Goal: Task Accomplishment & Management: Manage account settings

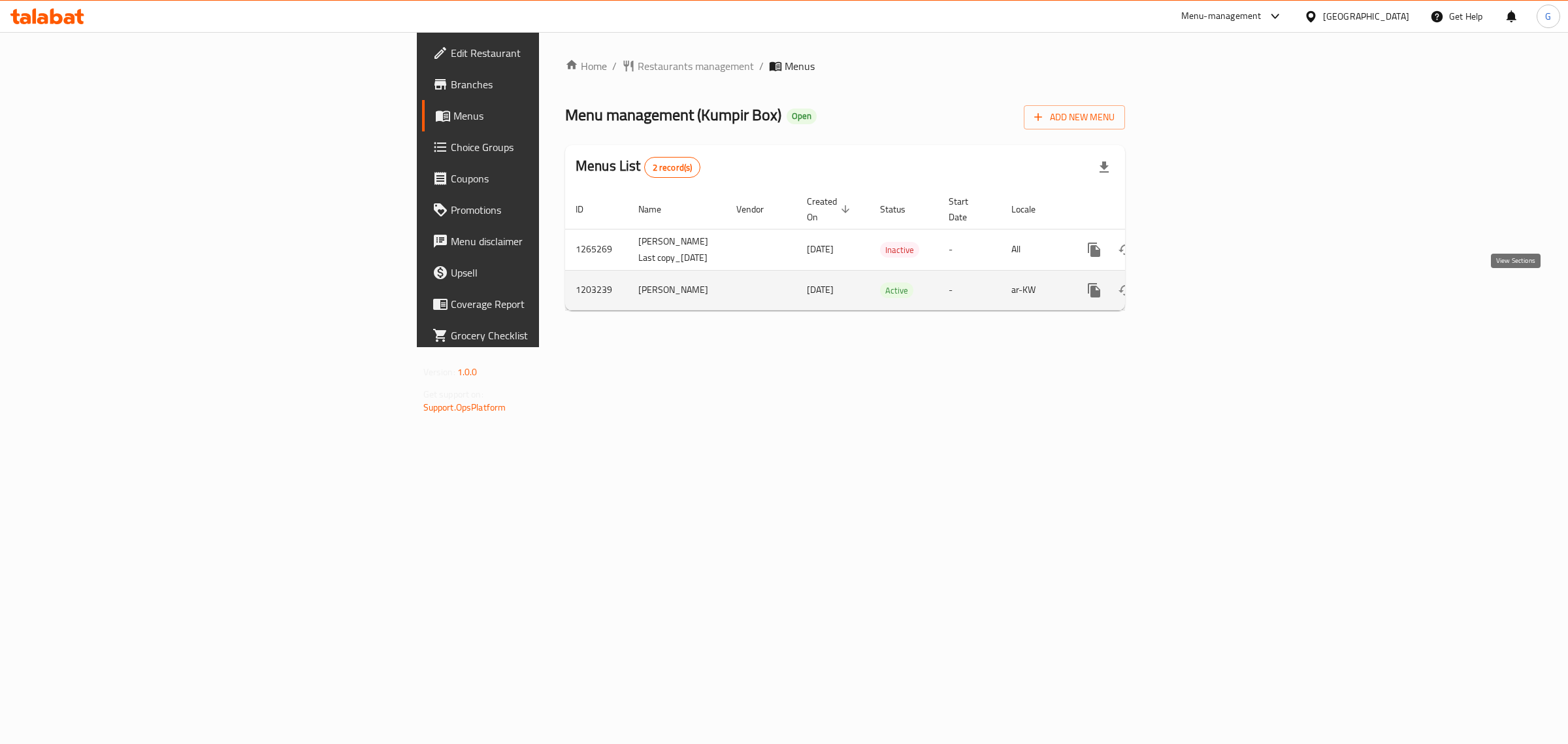
click at [1197, 295] on icon "enhanced table" at bounding box center [1189, 290] width 16 height 16
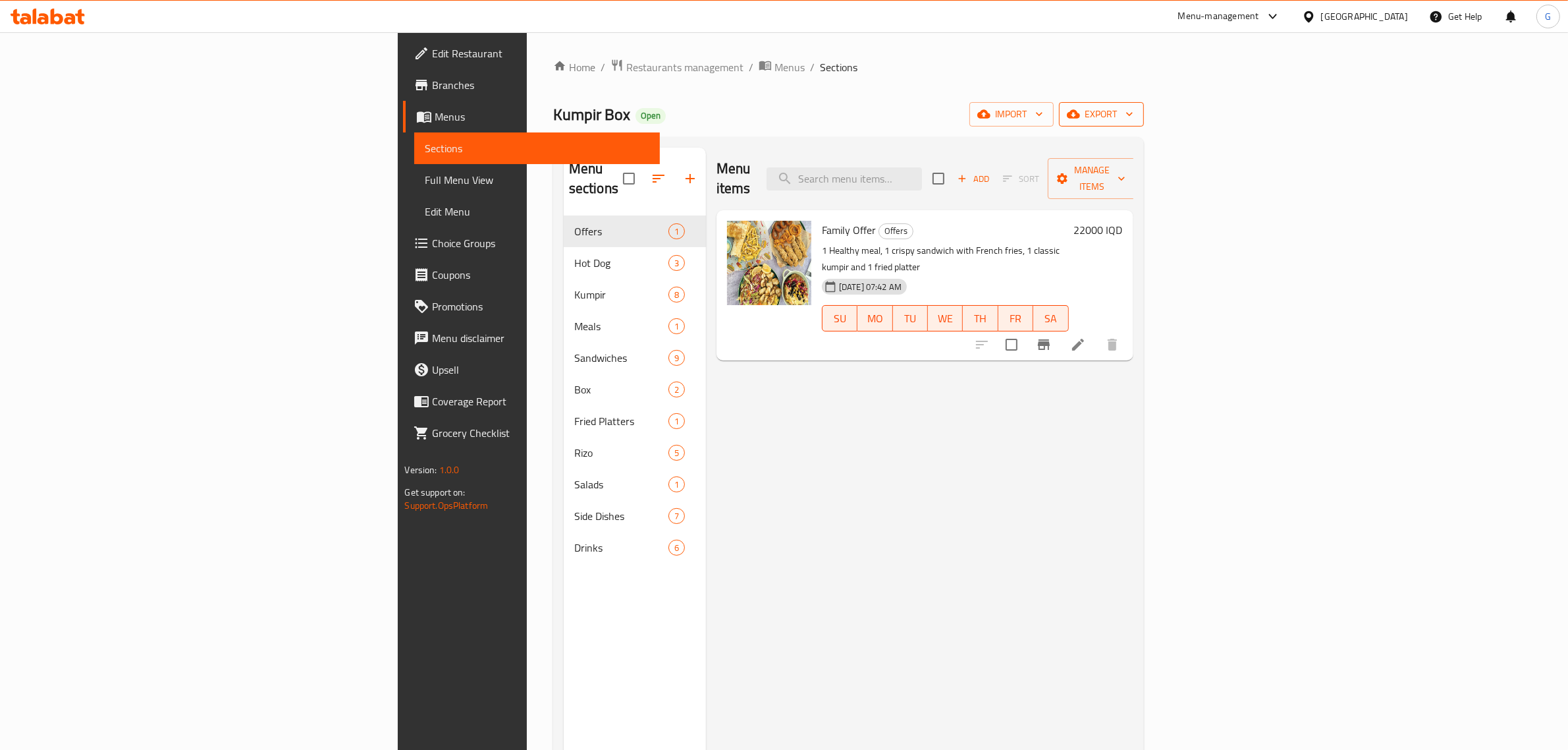
click at [1080, 114] on icon "button" at bounding box center [1074, 114] width 13 height 9
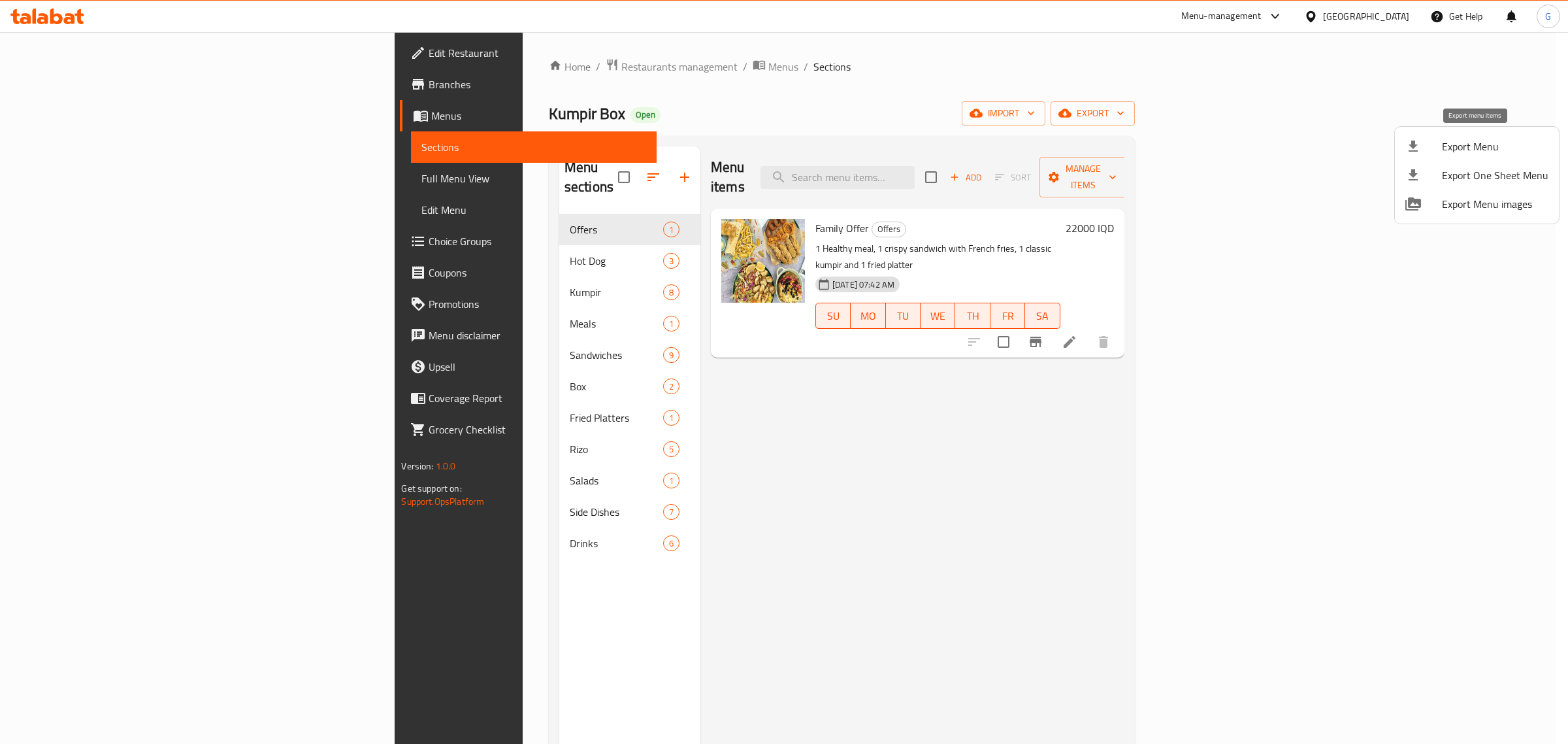
click at [1481, 151] on span "Export Menu" at bounding box center [1495, 146] width 106 height 16
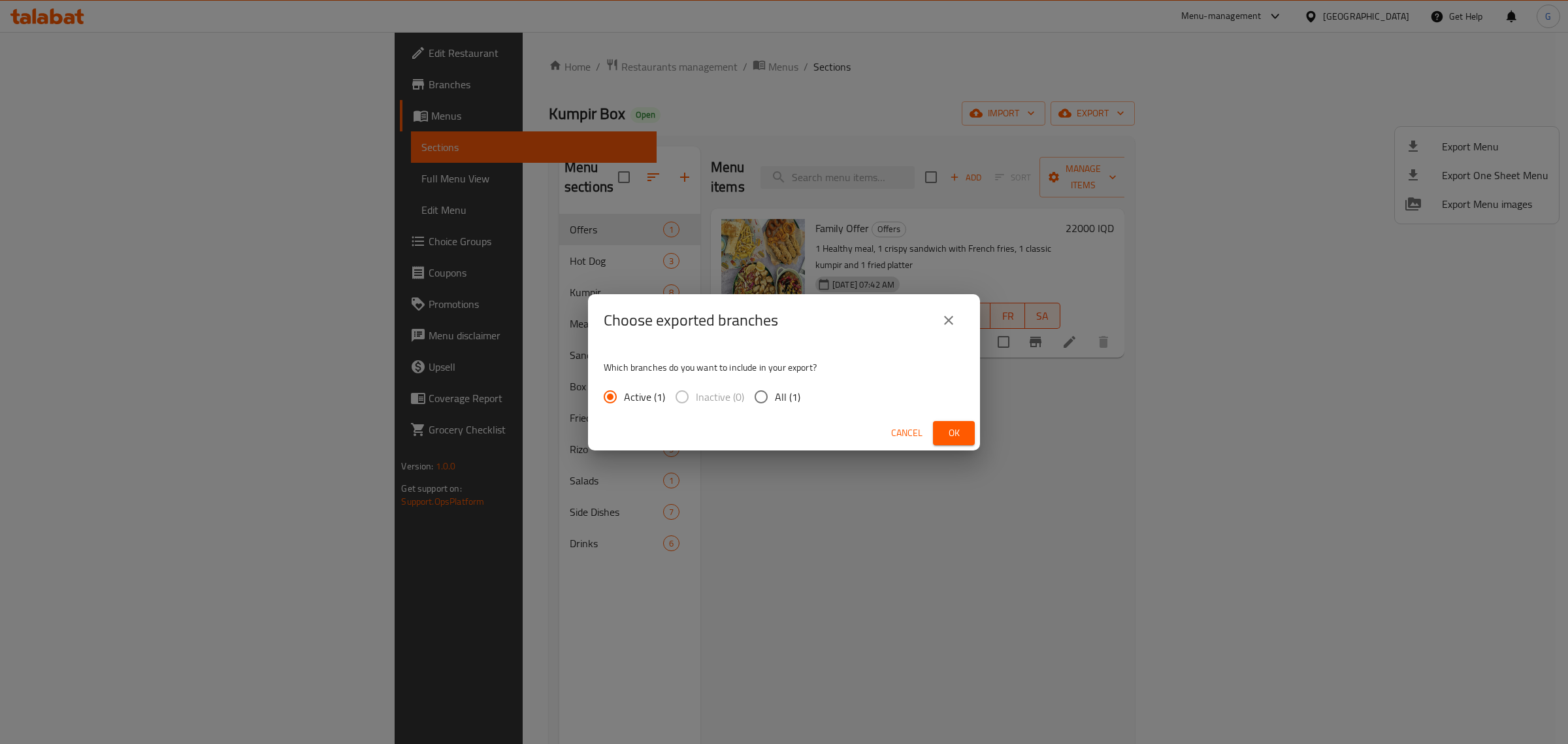
click at [948, 430] on span "Ok" at bounding box center [953, 433] width 21 height 16
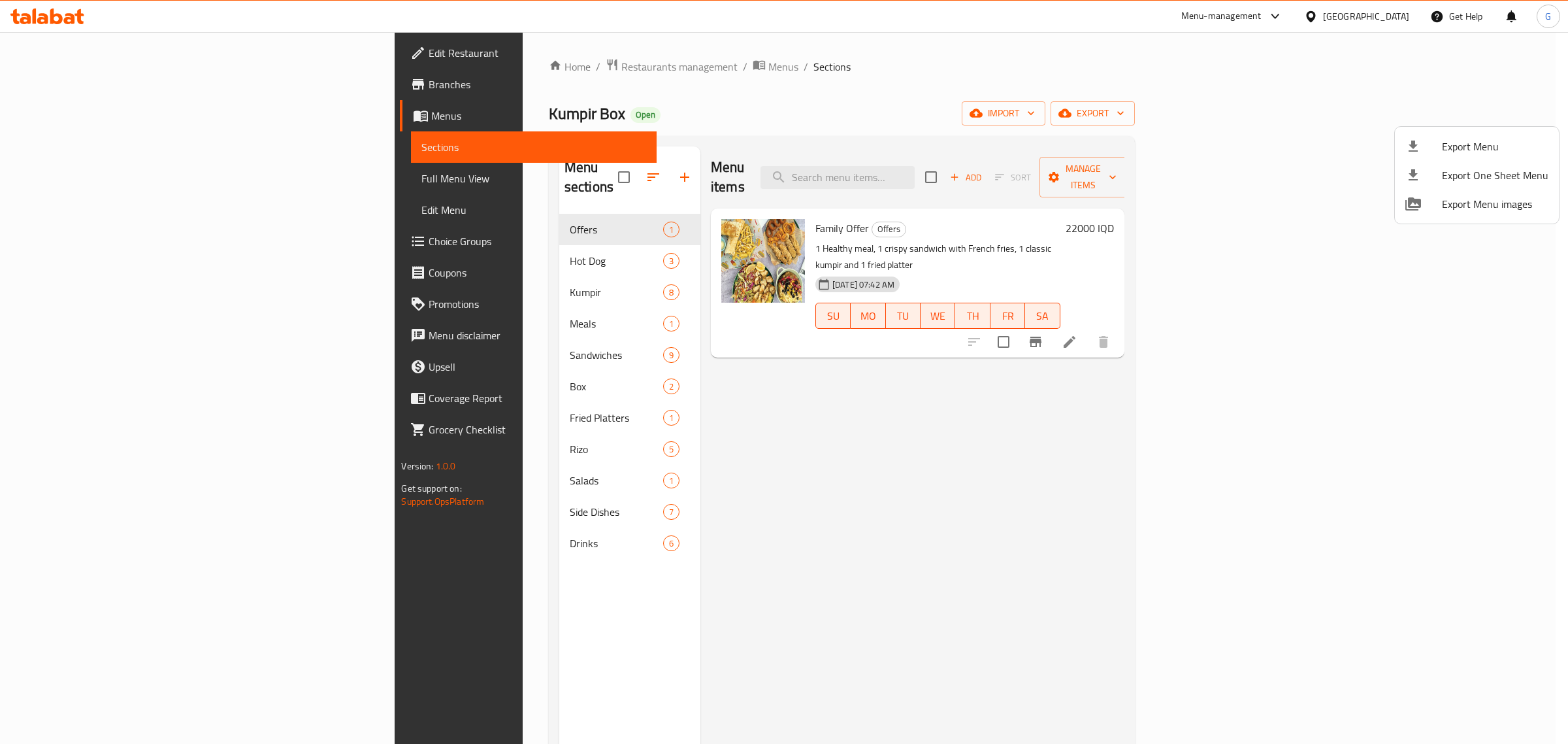
click at [1295, 24] on div at bounding box center [784, 372] width 1568 height 744
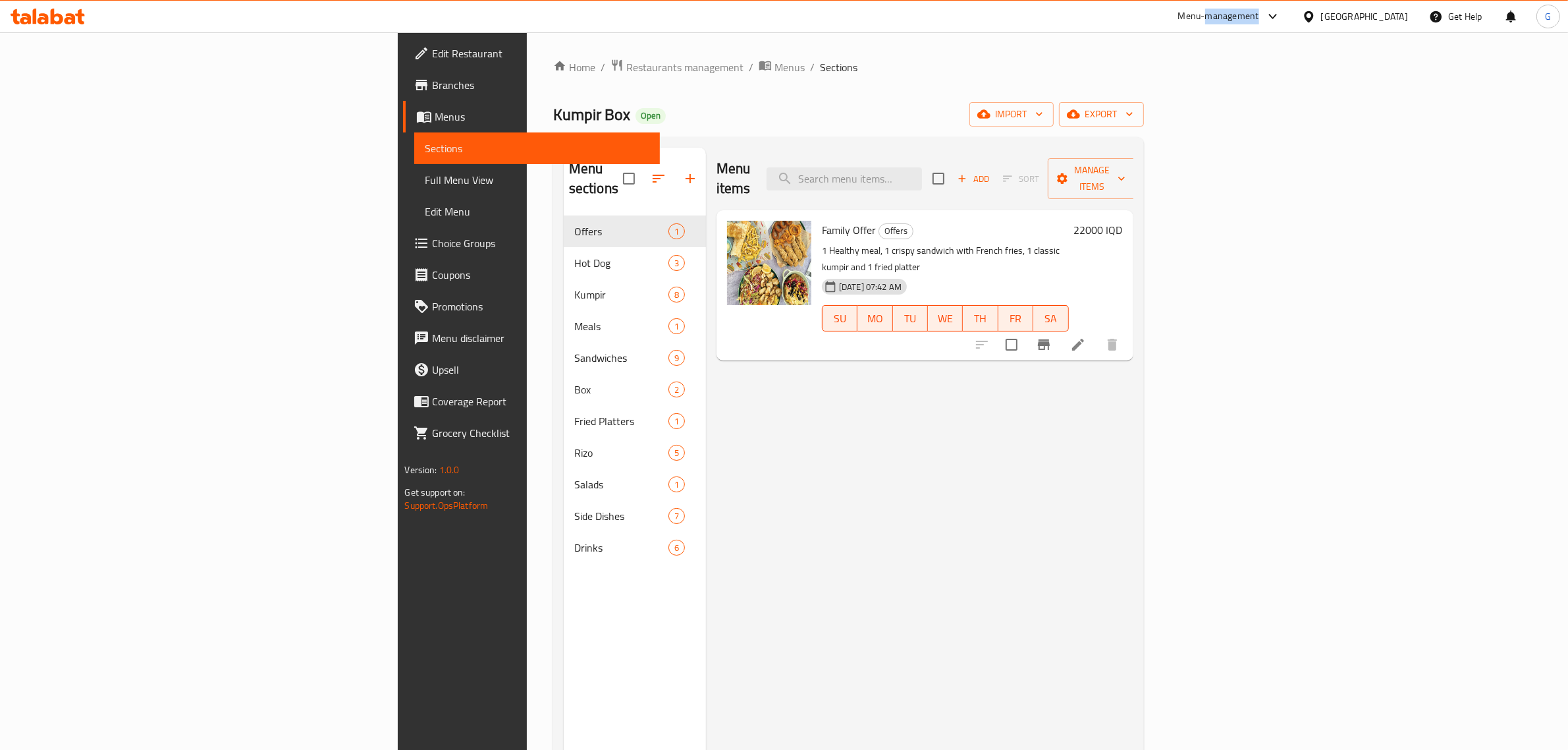
click at [1259, 23] on div "Menu-management" at bounding box center [1218, 17] width 81 height 16
click at [1224, 86] on div "Agent Campaigns Center" at bounding box center [1217, 89] width 99 height 14
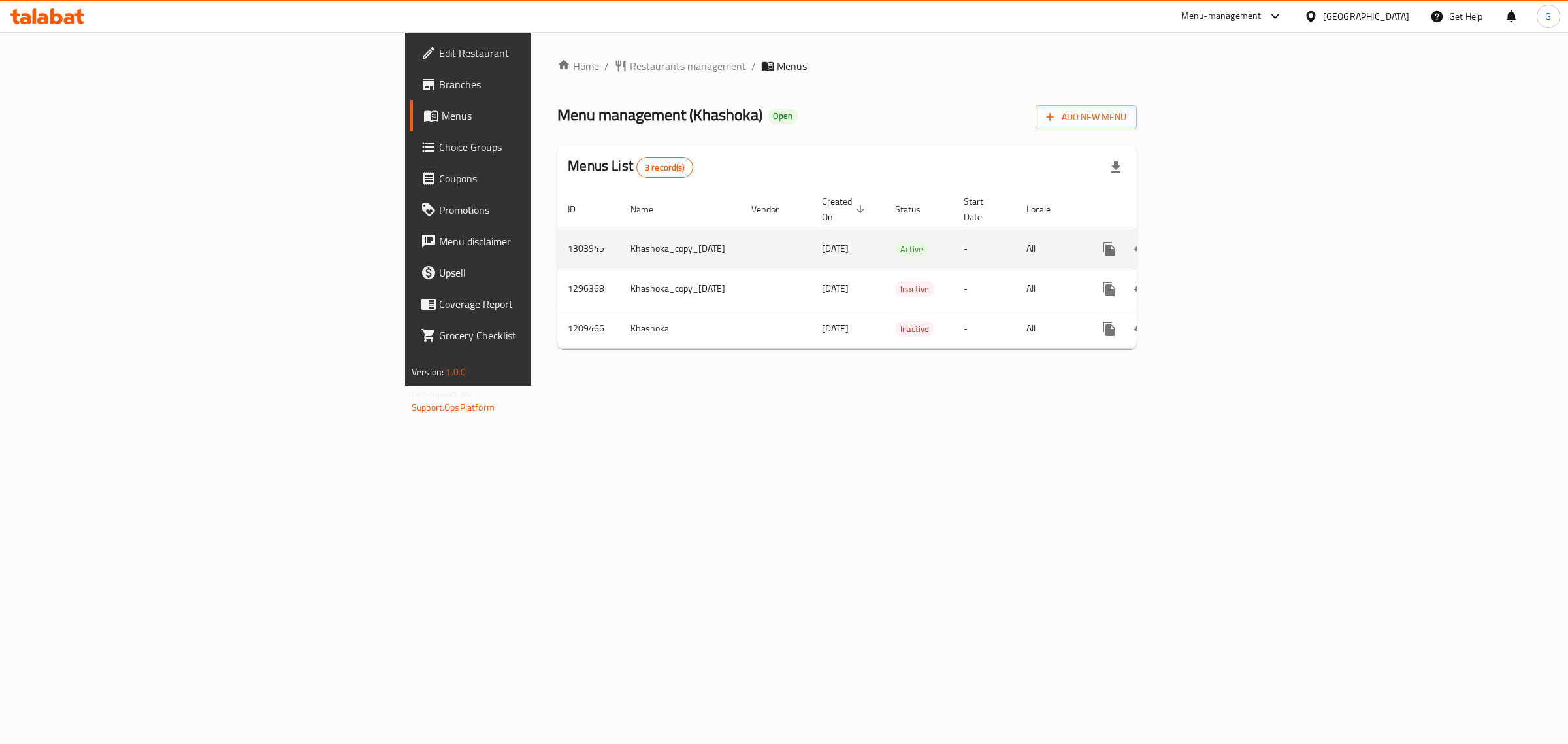
drag, startPoint x: 1505, startPoint y: 223, endPoint x: 1507, endPoint y: 230, distance: 7.3
click at [1219, 233] on div "enhanced table" at bounding box center [1157, 249] width 125 height 31
click at [1211, 241] on icon "enhanced table" at bounding box center [1204, 249] width 16 height 16
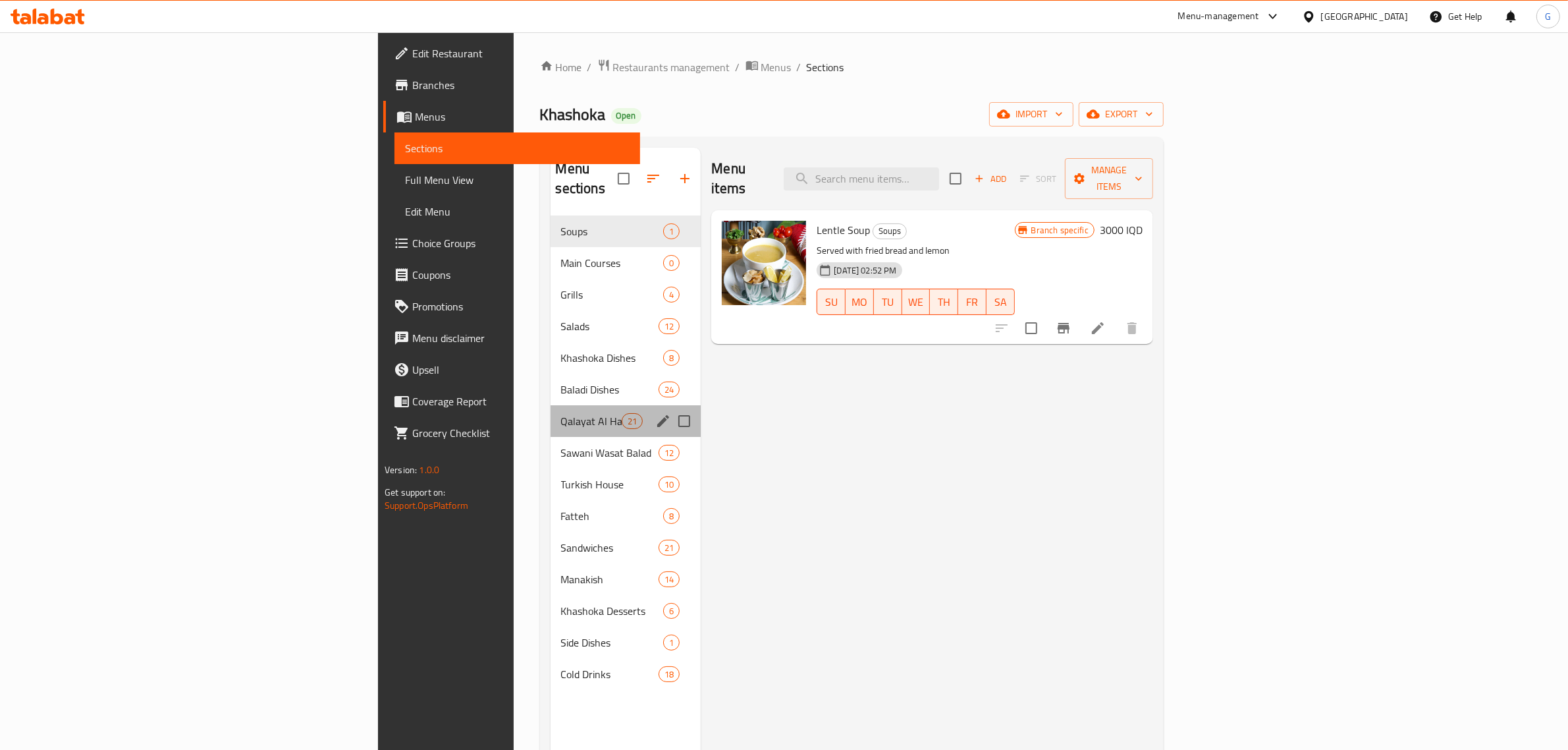
click at [550, 406] on div "Qalayat Al Hajjah 21" at bounding box center [626, 421] width 151 height 32
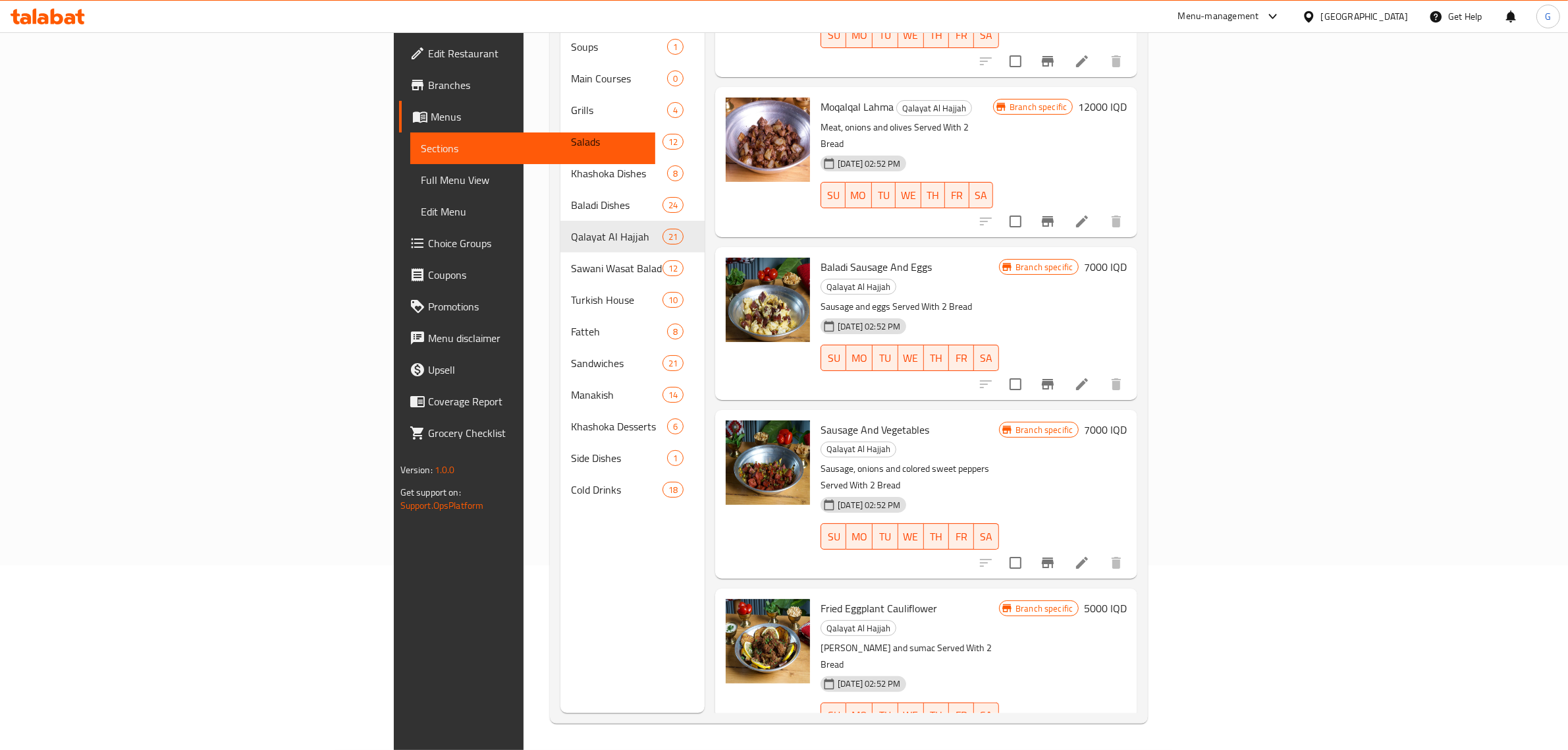
scroll to position [186, 0]
click at [1127, 599] on h6 "5000 IQD" at bounding box center [1105, 608] width 43 height 19
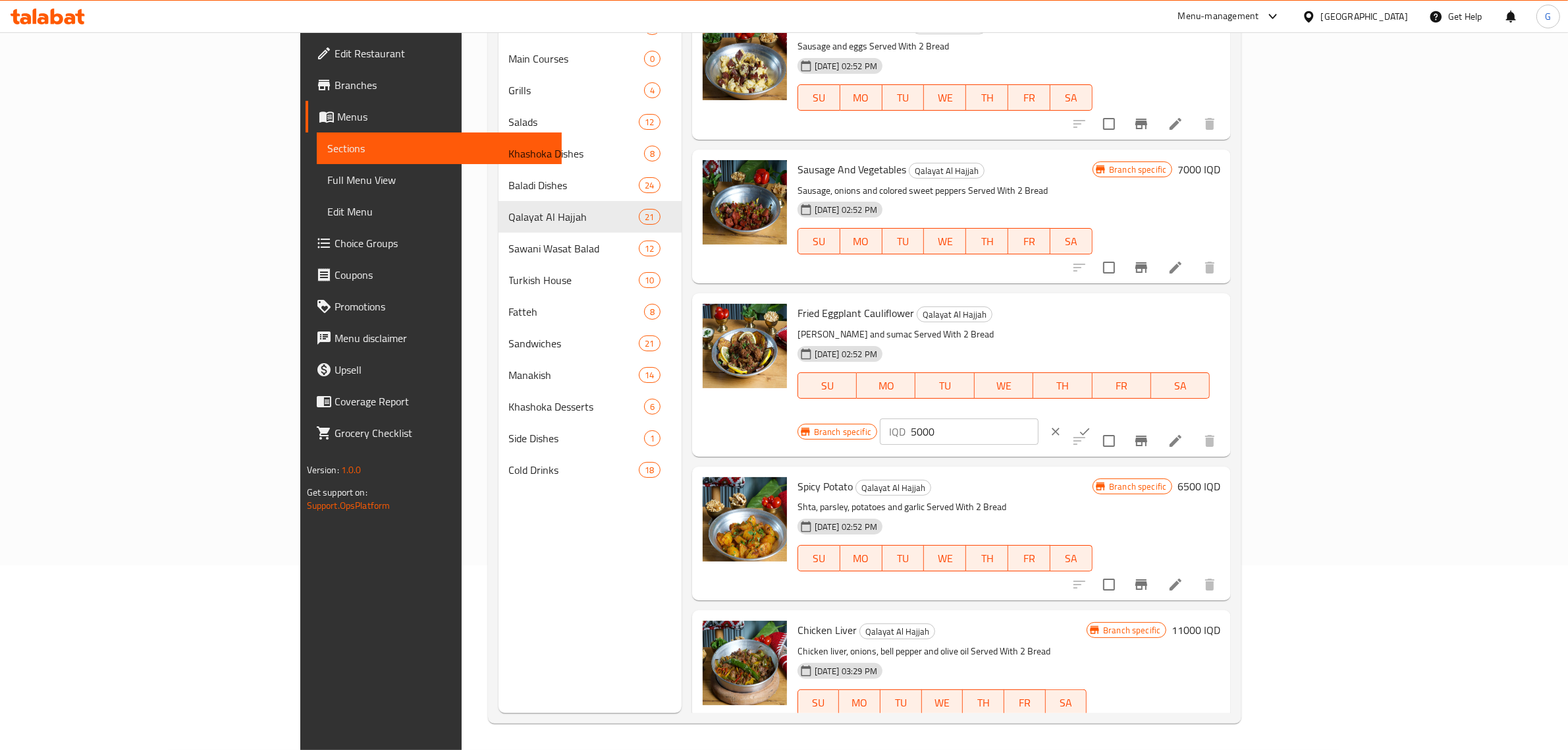
click at [1038, 419] on input "5000" at bounding box center [974, 431] width 128 height 27
type input "6000"
click at [1099, 417] on button "ok" at bounding box center [1084, 431] width 29 height 29
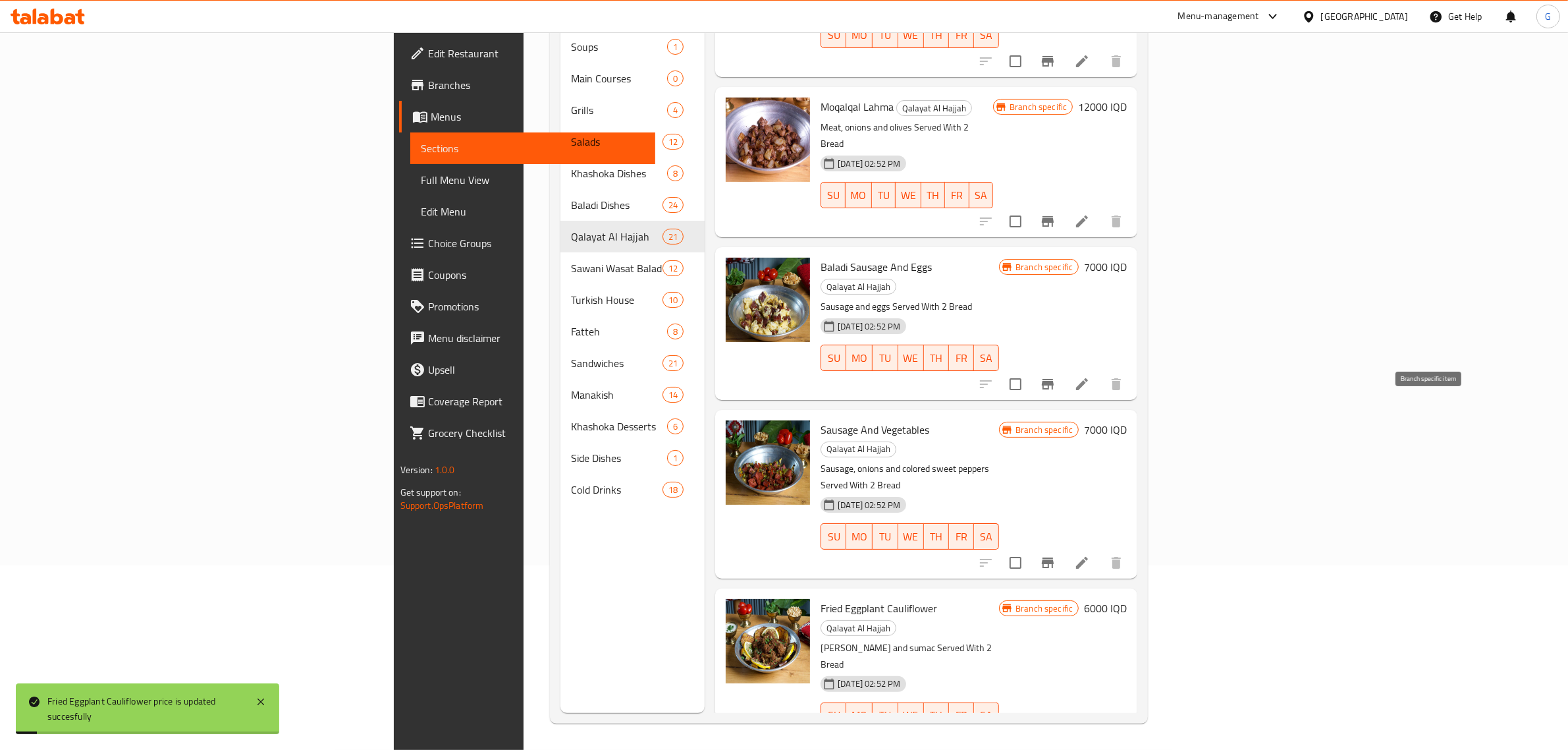
click at [1056, 734] on icon "Branch-specific-item" at bounding box center [1048, 742] width 16 height 16
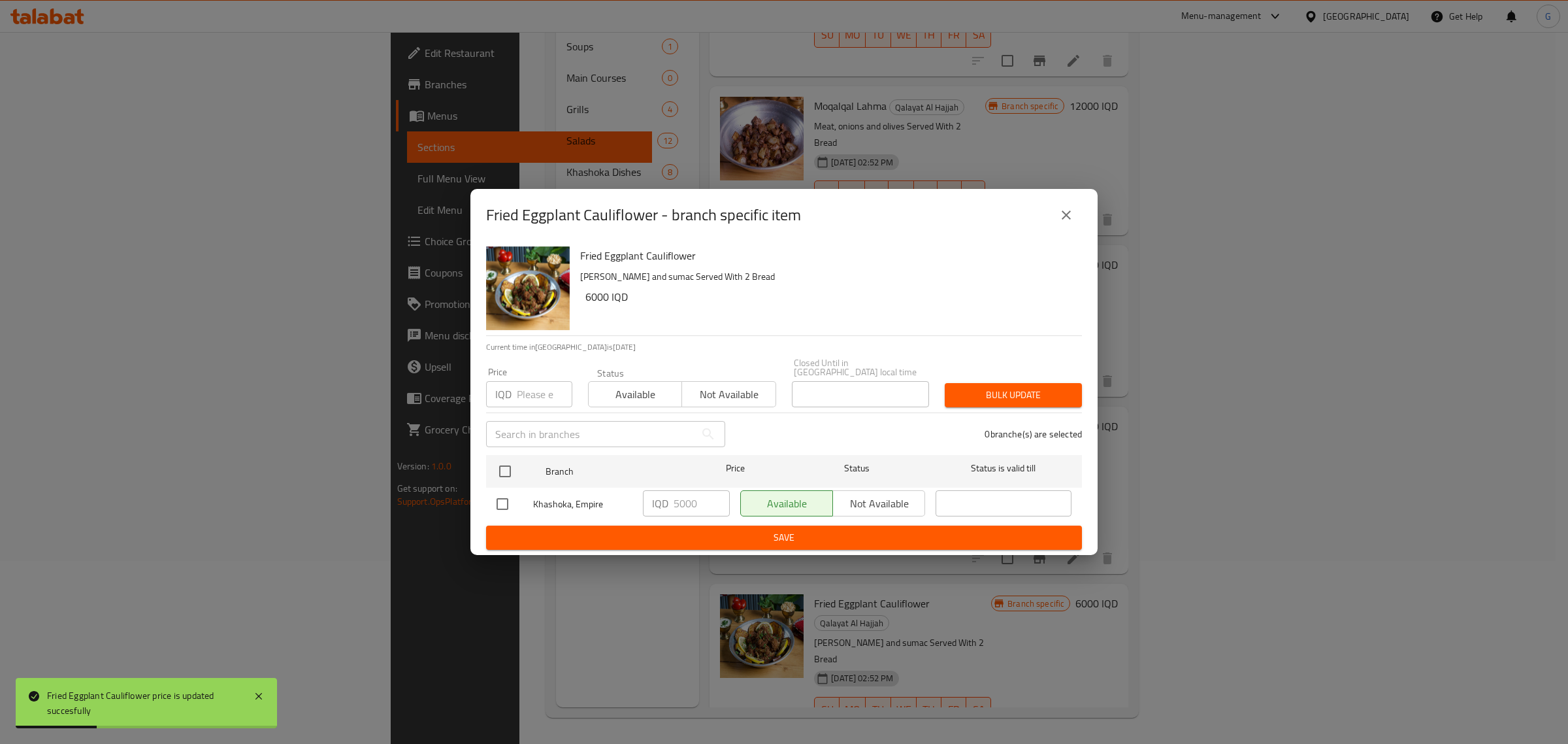
drag, startPoint x: 546, startPoint y: 384, endPoint x: 540, endPoint y: 389, distance: 7.8
click at [541, 387] on input "number" at bounding box center [545, 394] width 56 height 26
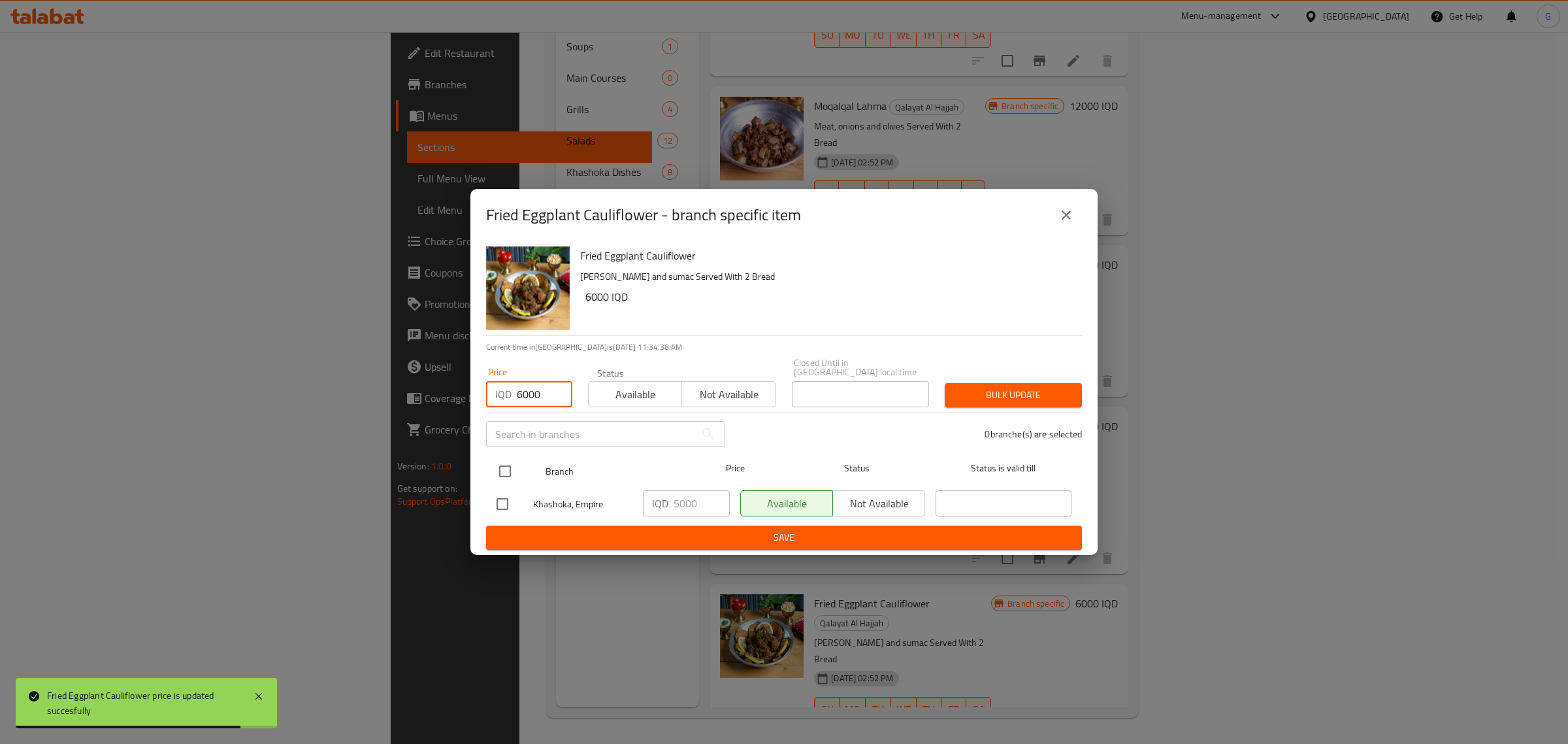
type input "6000"
click at [511, 462] on input "checkbox" at bounding box center [505, 471] width 27 height 27
checkbox input "true"
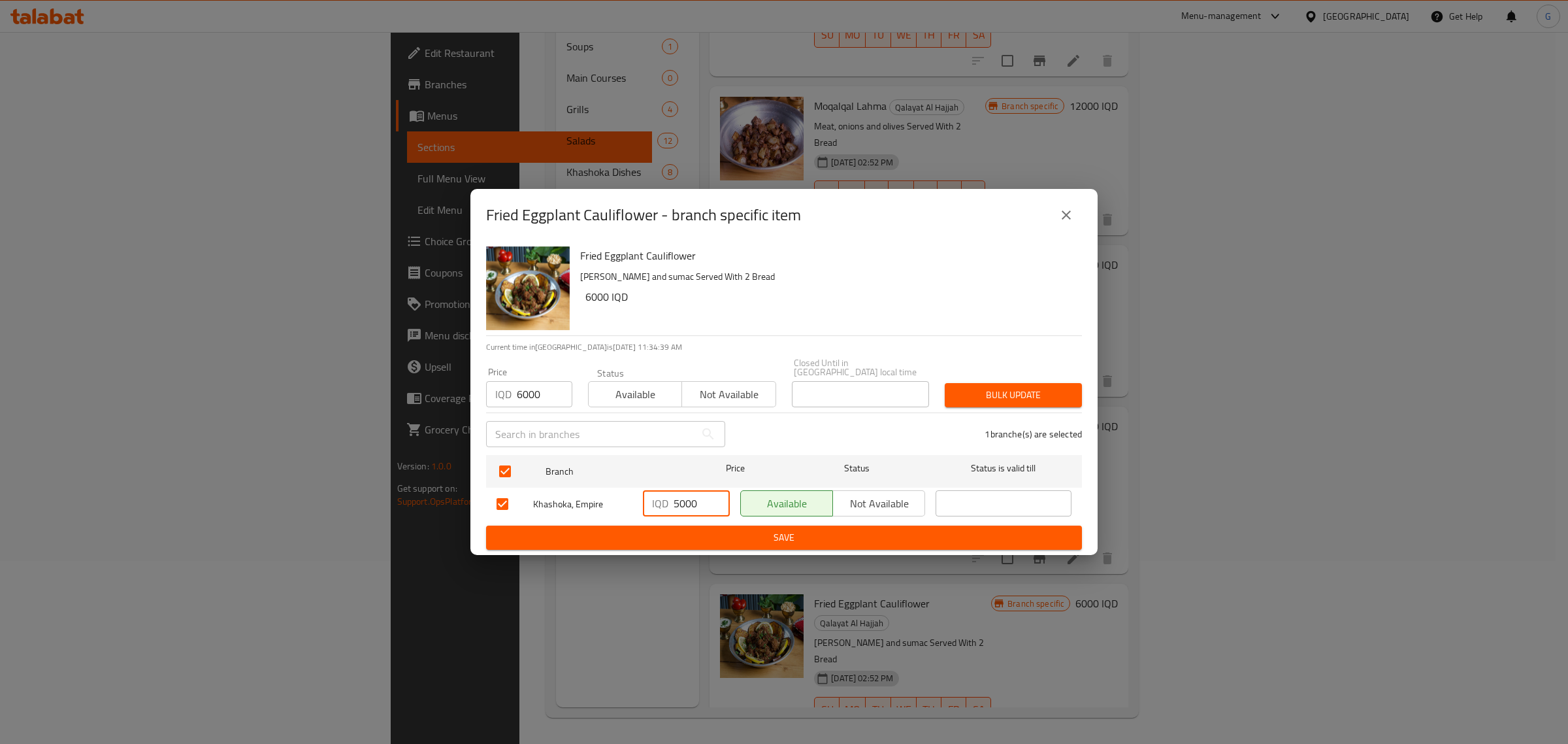
click at [678, 504] on input "5000" at bounding box center [702, 503] width 56 height 26
type input "6000"
click at [717, 529] on span "Save" at bounding box center [784, 537] width 575 height 16
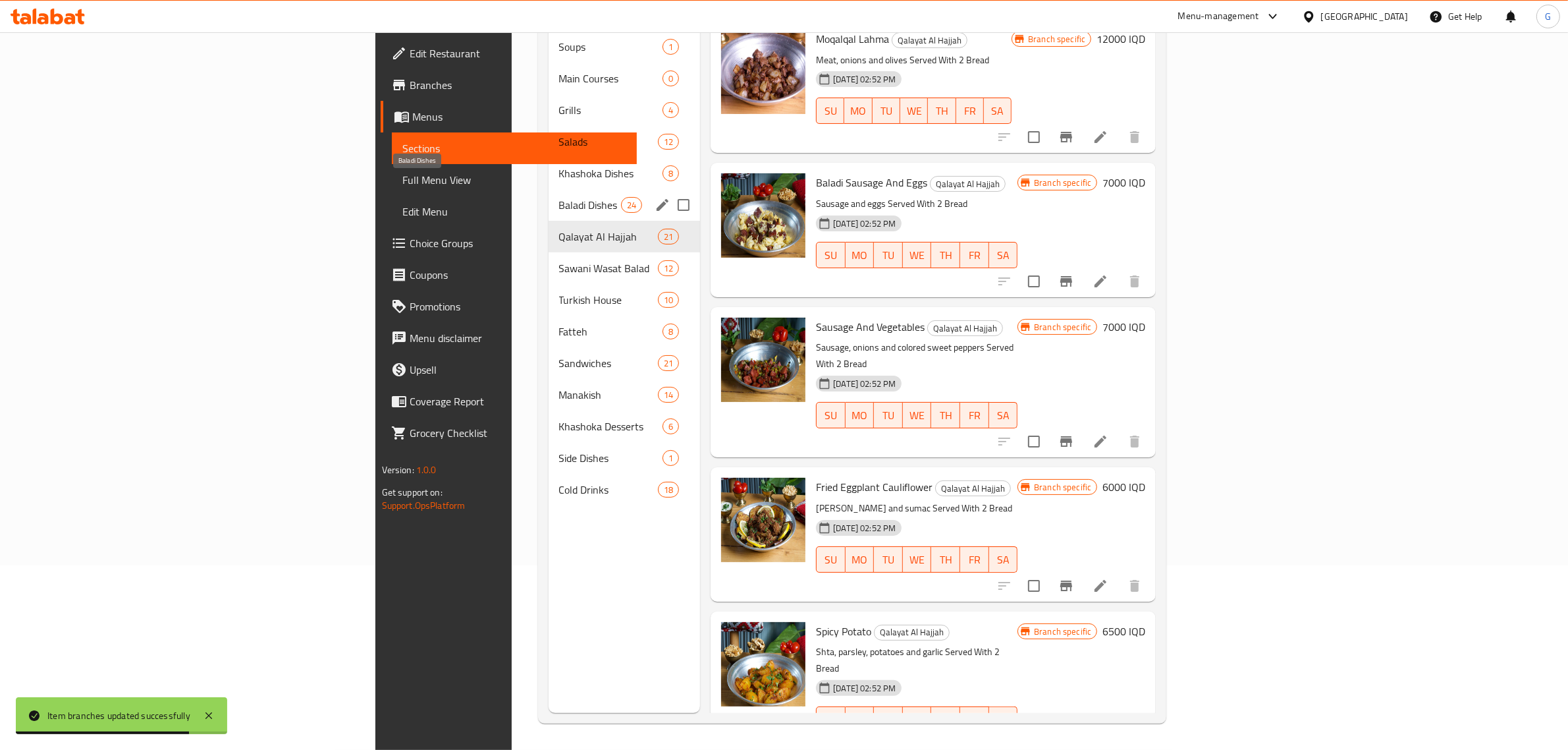
click at [559, 197] on span "Baladi Dishes" at bounding box center [590, 205] width 62 height 16
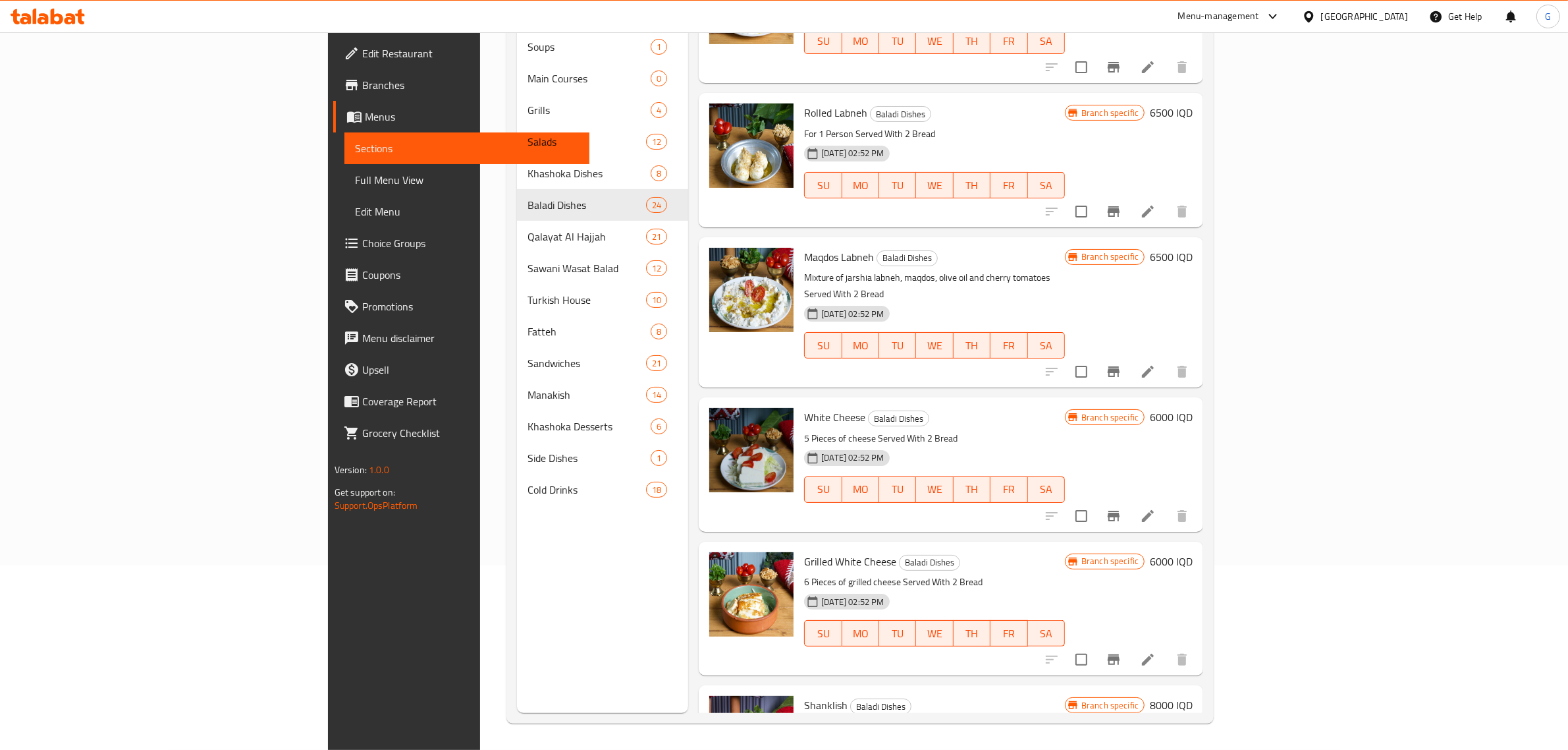
scroll to position [83, 0]
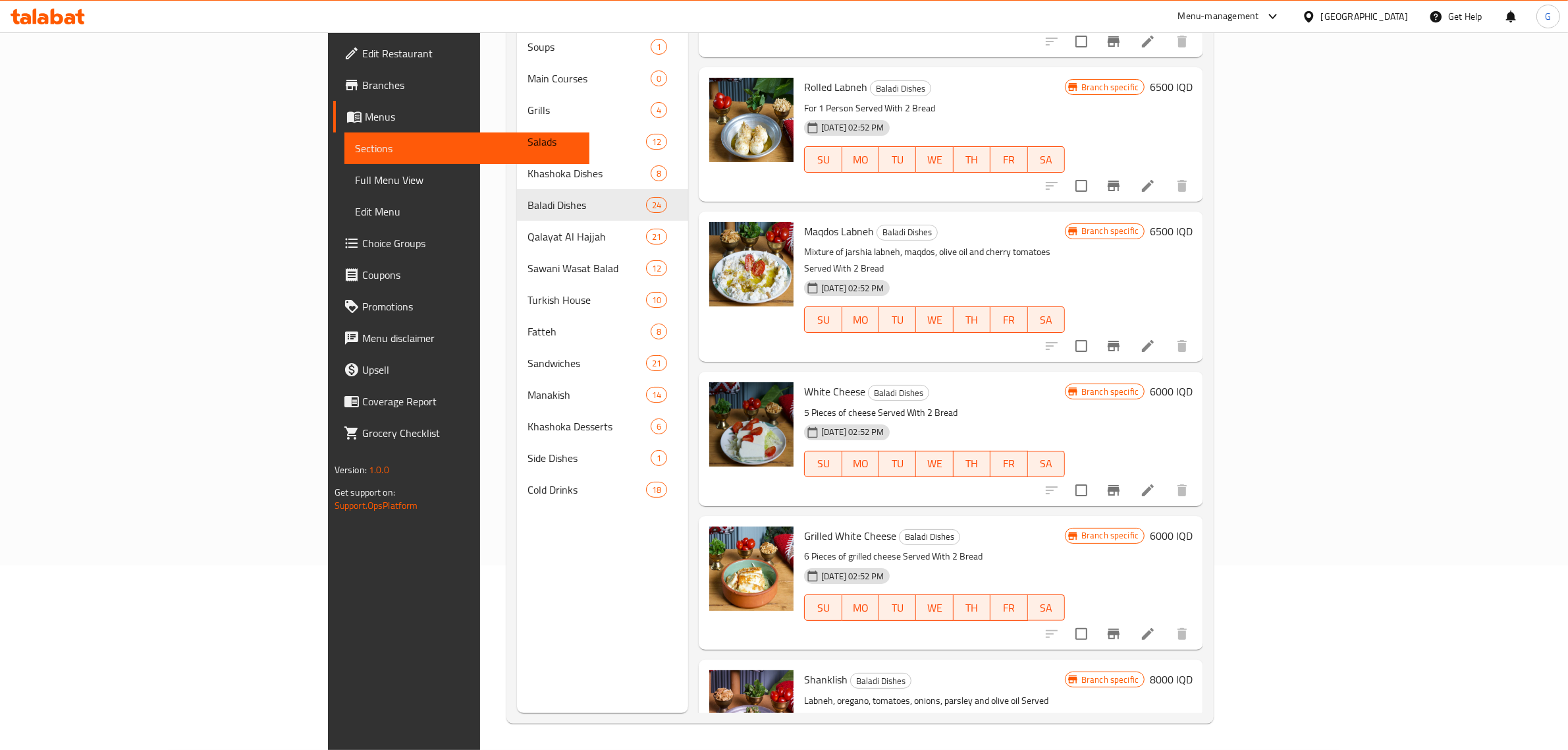
click at [1193, 526] on h6 "6000 IQD" at bounding box center [1171, 536] width 43 height 19
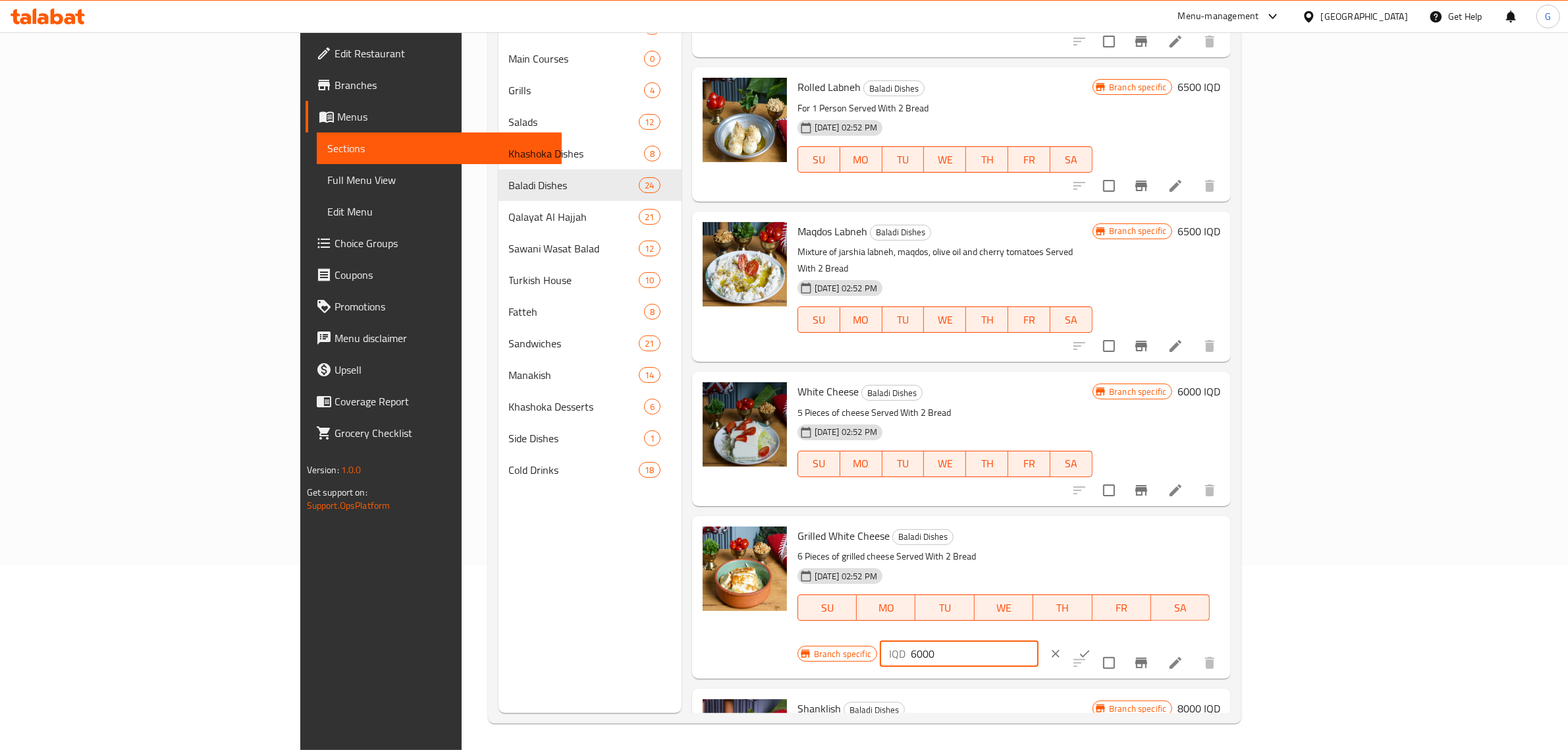
click at [1038, 641] on input "6000" at bounding box center [974, 654] width 128 height 27
type input "6500"
click at [1091, 647] on icon "ok" at bounding box center [1084, 654] width 13 height 13
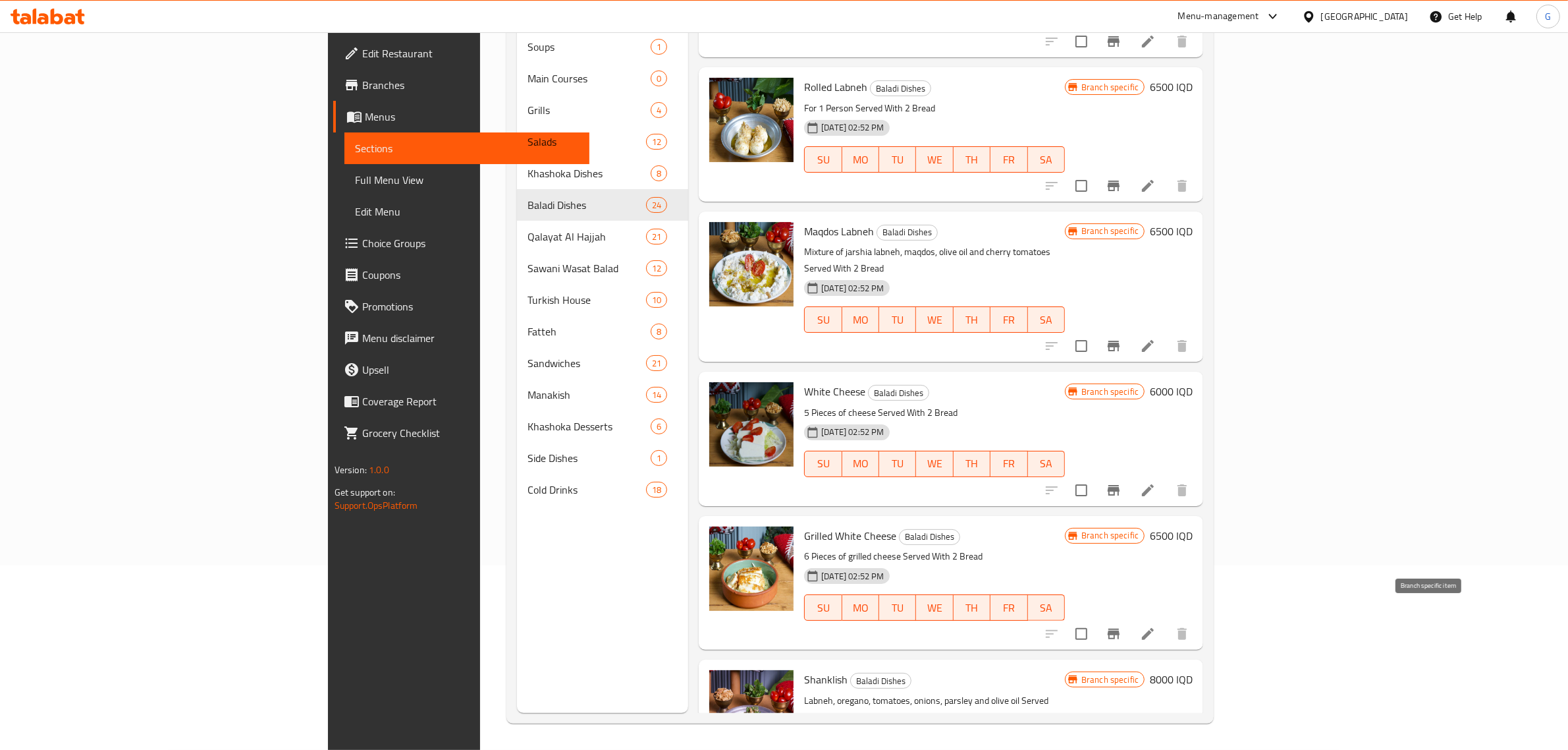
click at [1122, 626] on icon "Branch-specific-item" at bounding box center [1114, 634] width 16 height 16
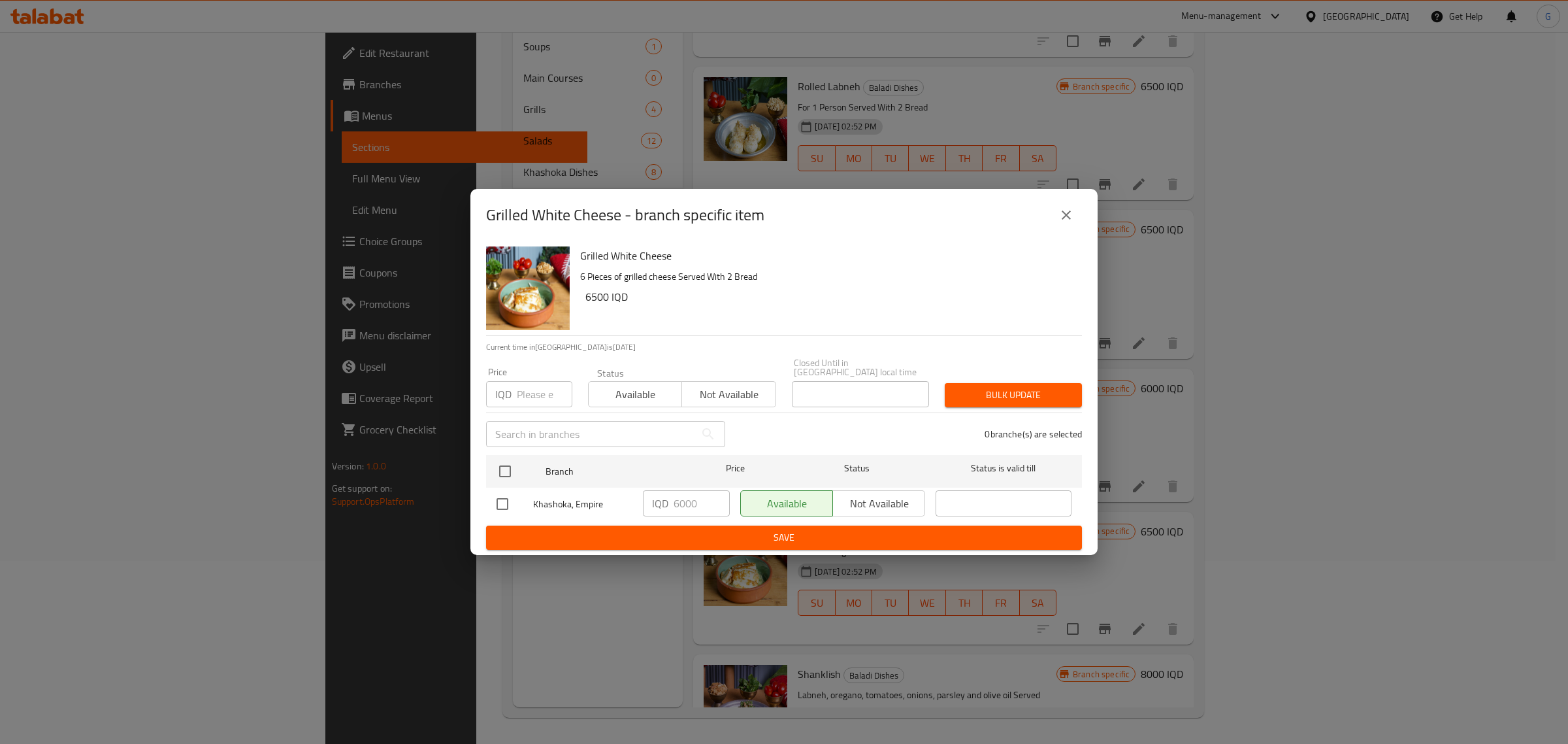
click at [536, 384] on input "number" at bounding box center [545, 394] width 56 height 26
type input "6500"
click at [513, 459] on input "checkbox" at bounding box center [505, 471] width 27 height 27
checkbox input "true"
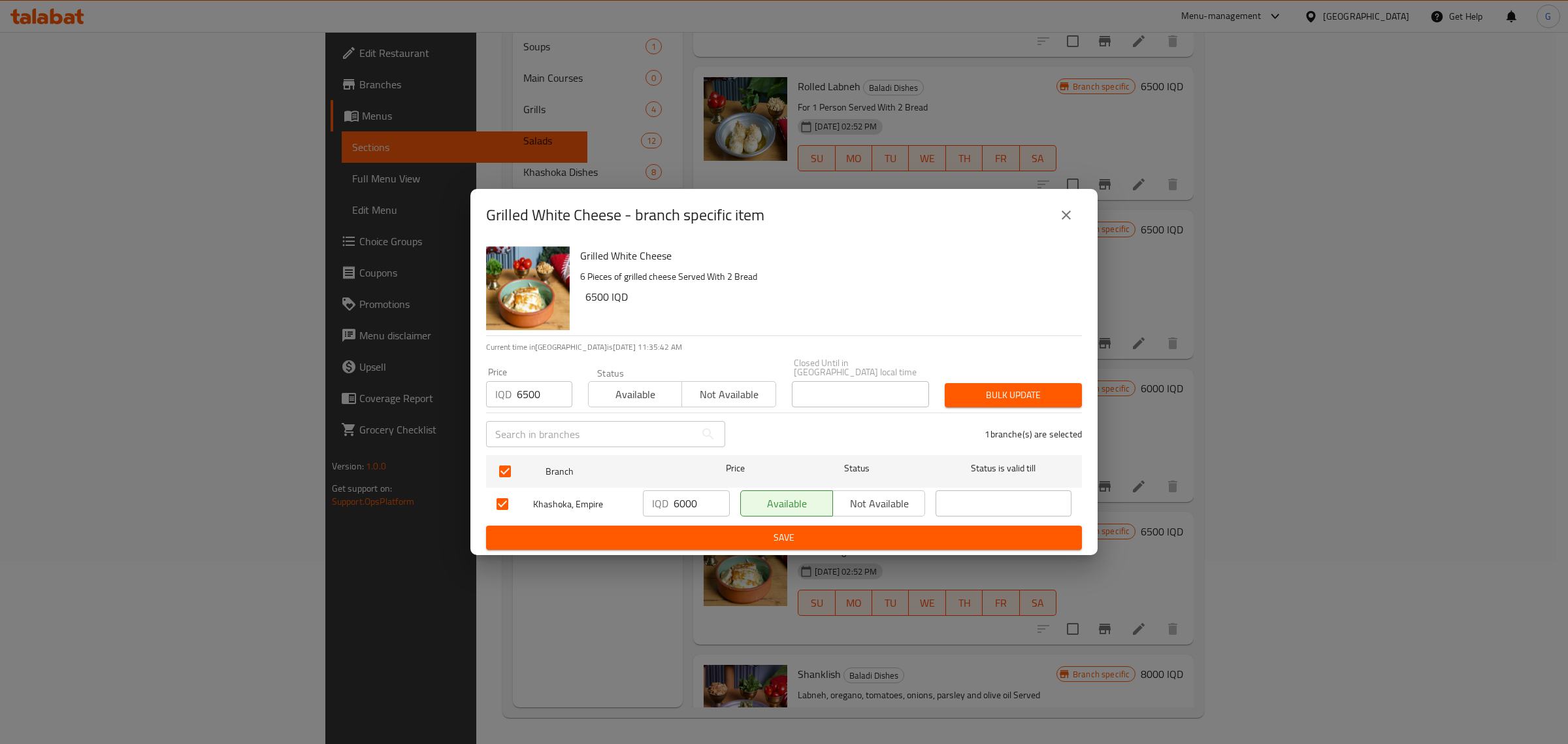
click at [685, 499] on input "6000" at bounding box center [702, 503] width 56 height 26
type input "6500"
click at [739, 533] on span "Save" at bounding box center [784, 537] width 575 height 16
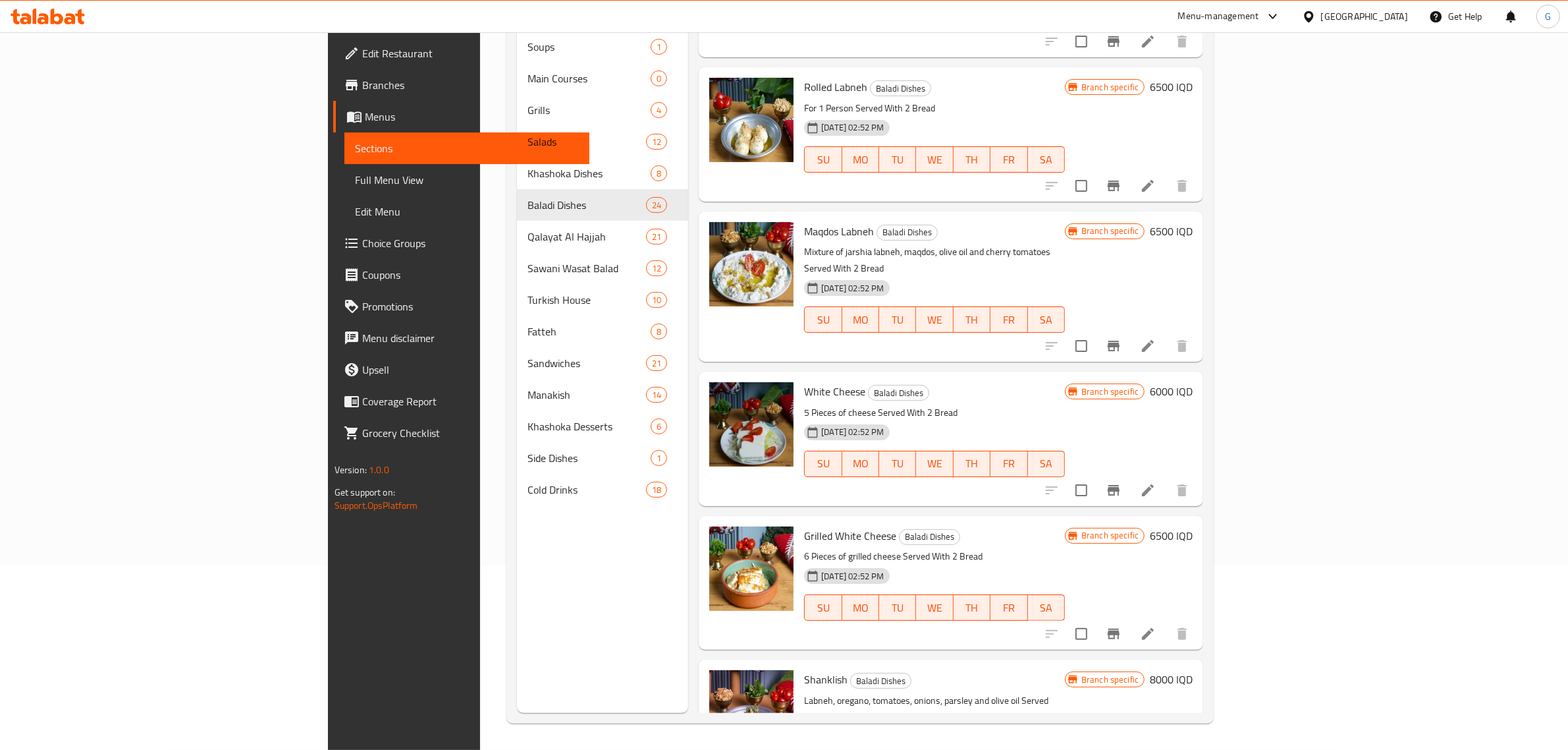
click at [1259, 11] on div "Menu-management" at bounding box center [1218, 17] width 81 height 16
click at [1228, 91] on div "Agent Campaigns Center" at bounding box center [1217, 90] width 99 height 14
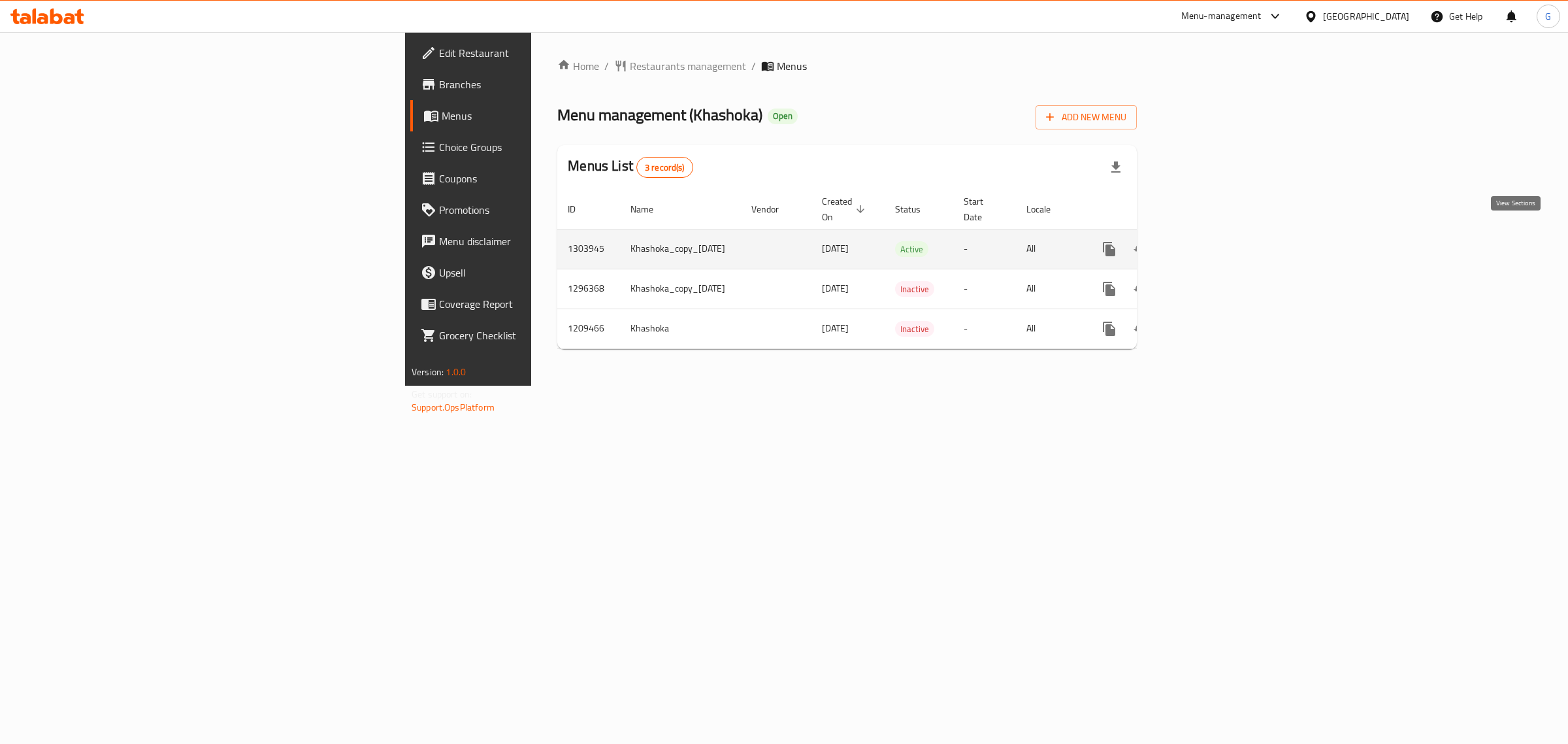
click at [1219, 243] on link "enhanced table" at bounding box center [1204, 249] width 31 height 31
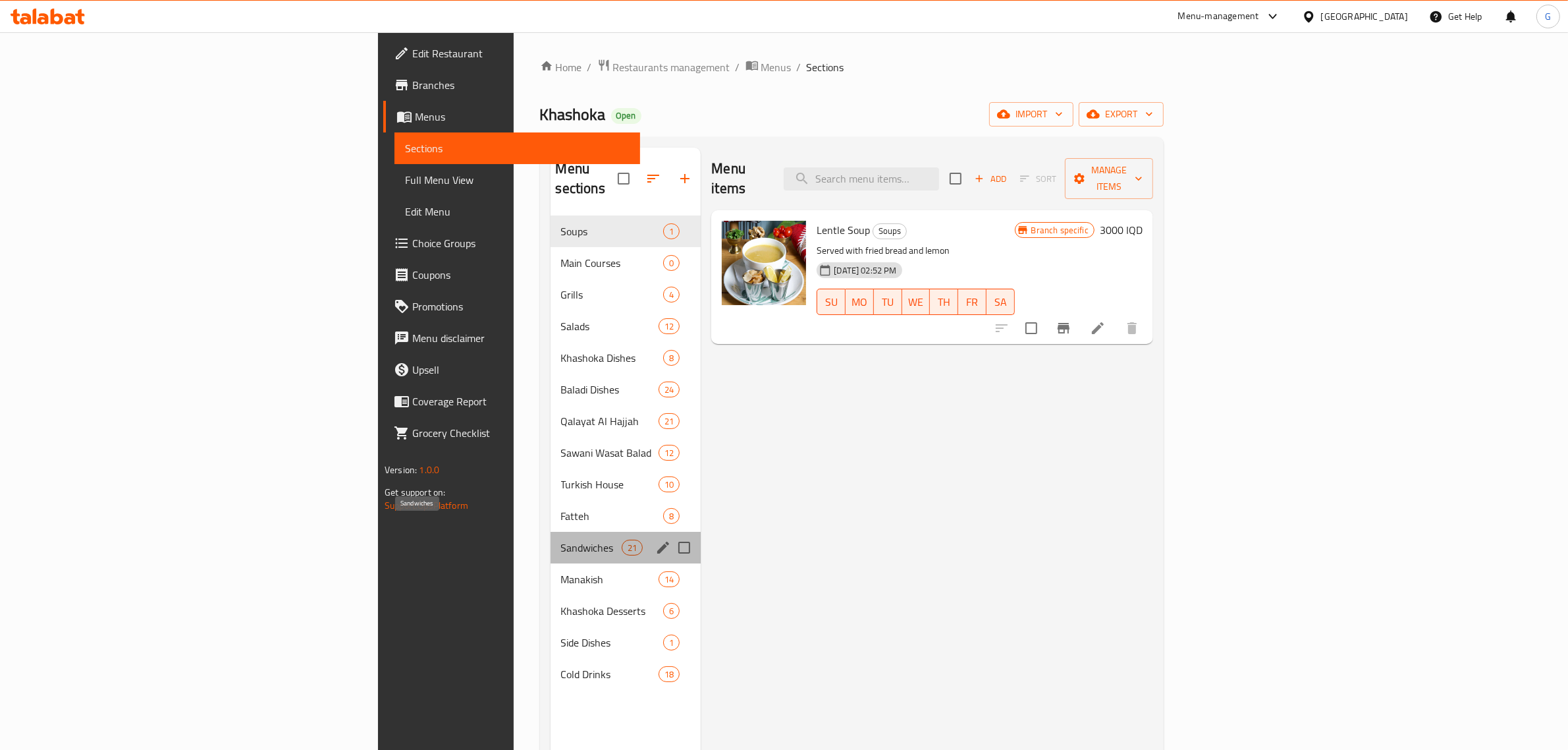
click at [561, 540] on span "Sandwiches" at bounding box center [591, 548] width 61 height 16
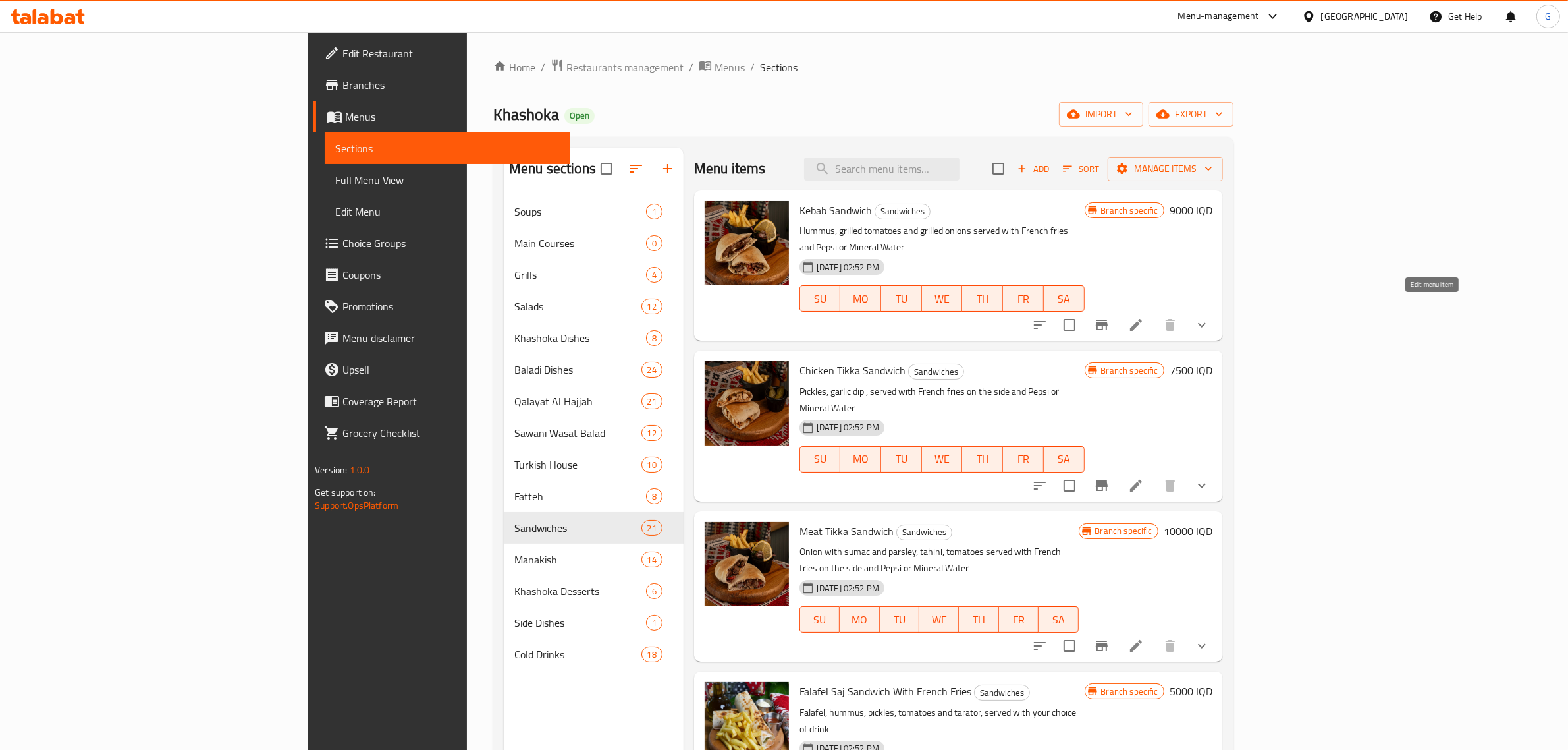
click at [1144, 317] on icon at bounding box center [1136, 325] width 16 height 16
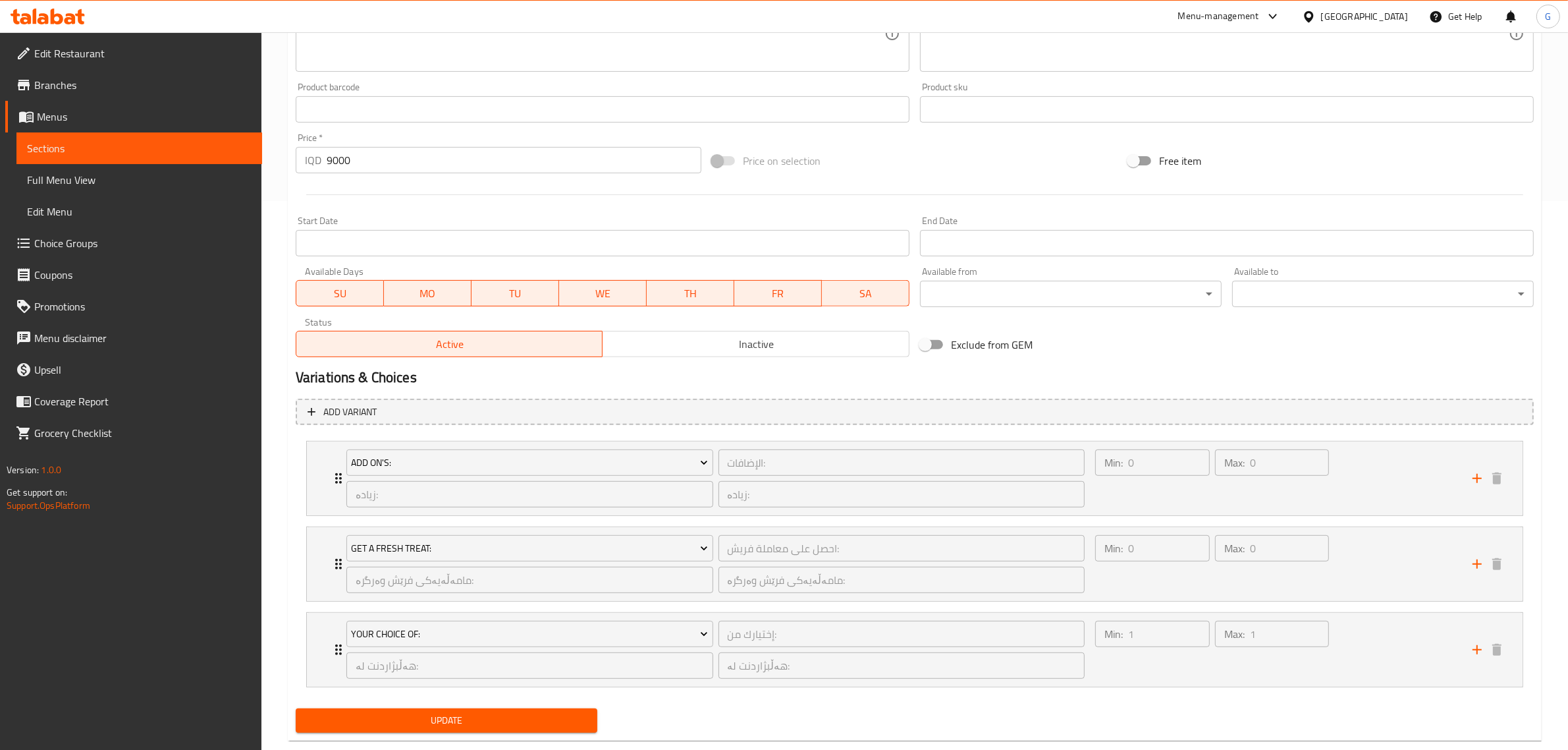
scroll to position [577, 0]
